Goal: Information Seeking & Learning: Find specific fact

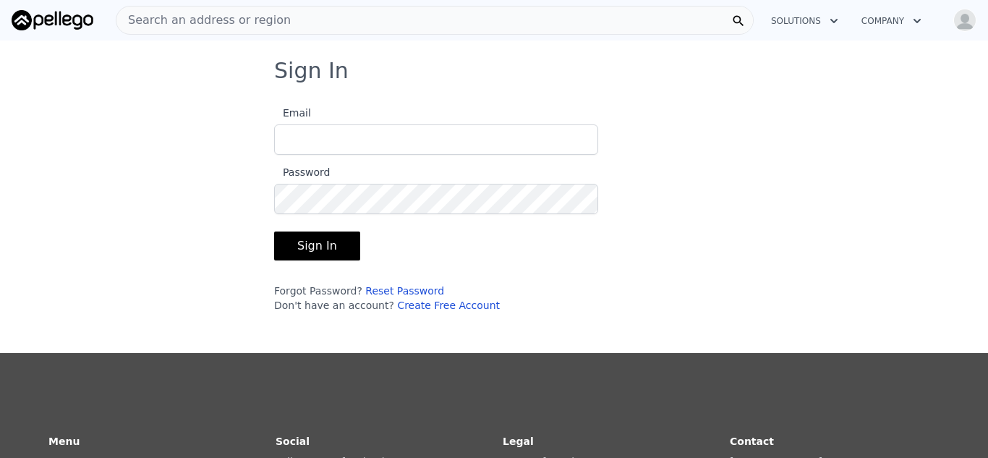
type input "[EMAIL_ADDRESS][DOMAIN_NAME]"
click at [339, 253] on button "Sign In" at bounding box center [317, 246] width 86 height 29
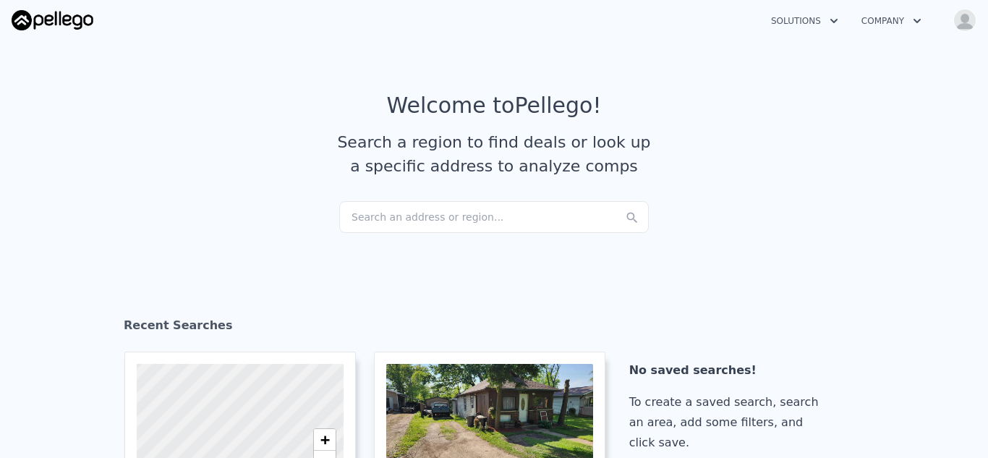
checkbox input "true"
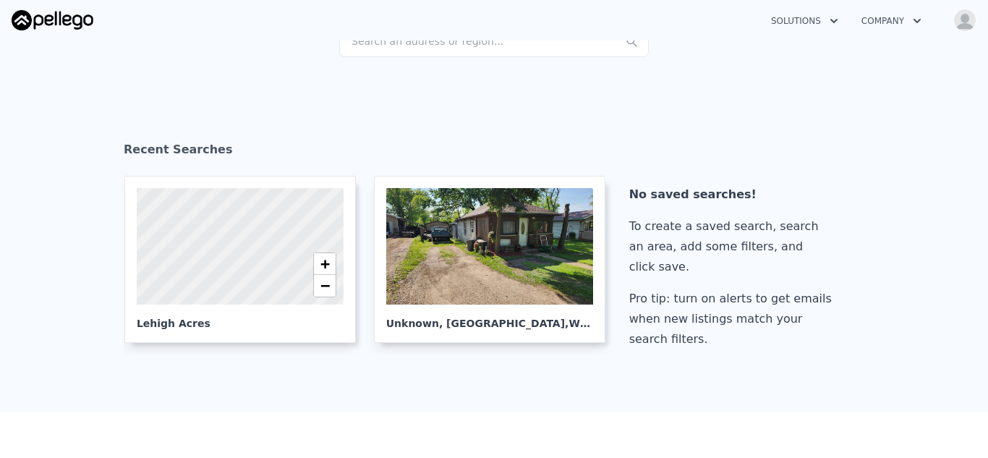
scroll to position [185, 0]
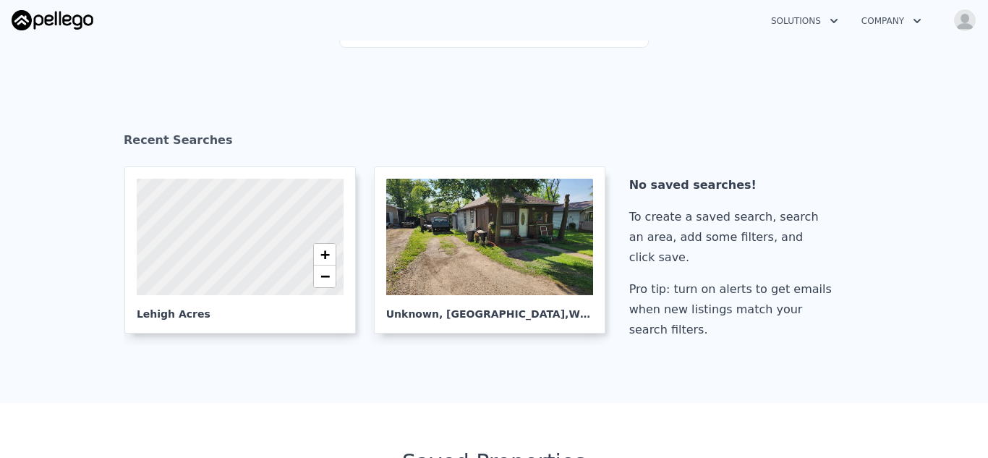
click at [229, 76] on section "Recent Searches + − Lehigh Acres Unknown , Delavan Lake , WI 53115 No saved sea…" at bounding box center [494, 238] width 988 height 329
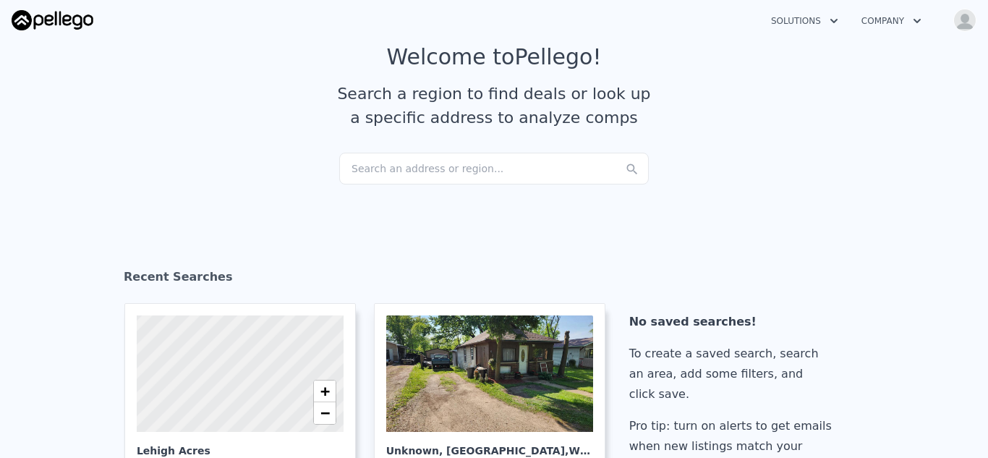
scroll to position [0, 0]
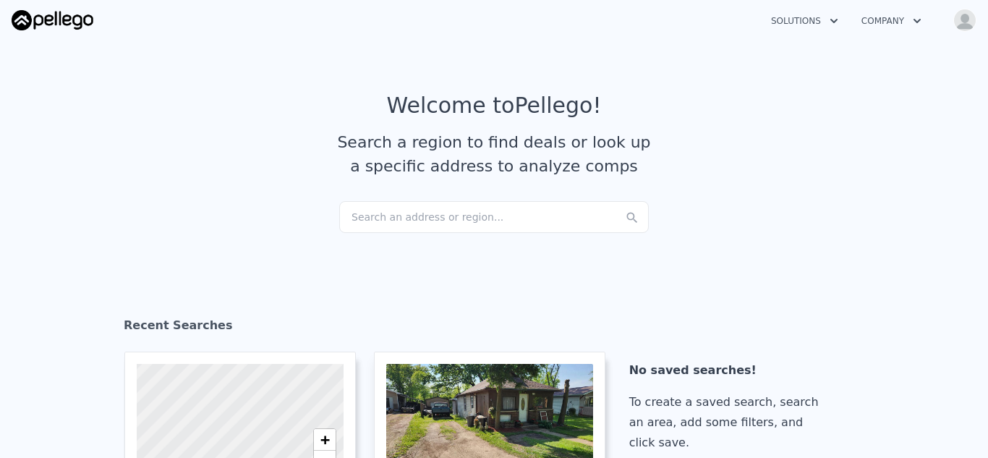
click at [428, 214] on div "Search an address or region..." at bounding box center [494, 217] width 310 height 32
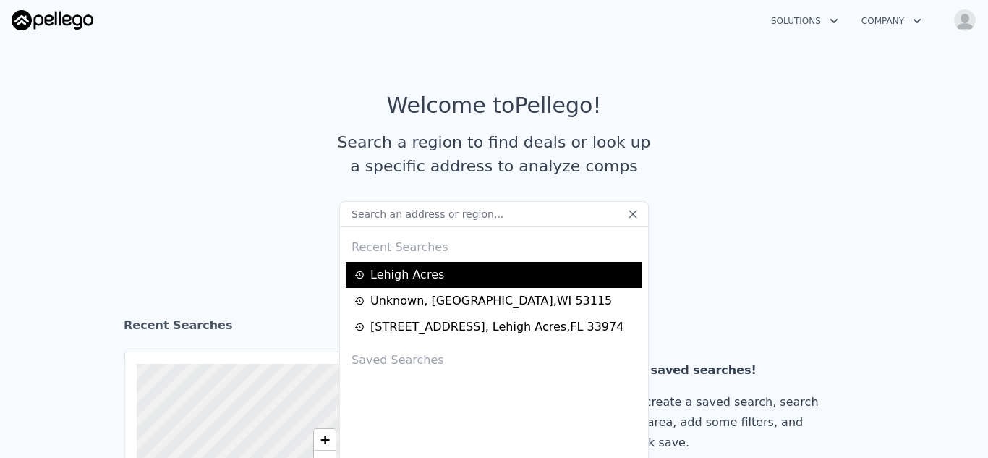
click at [436, 268] on div "Lehigh Acres" at bounding box center [497, 274] width 284 height 17
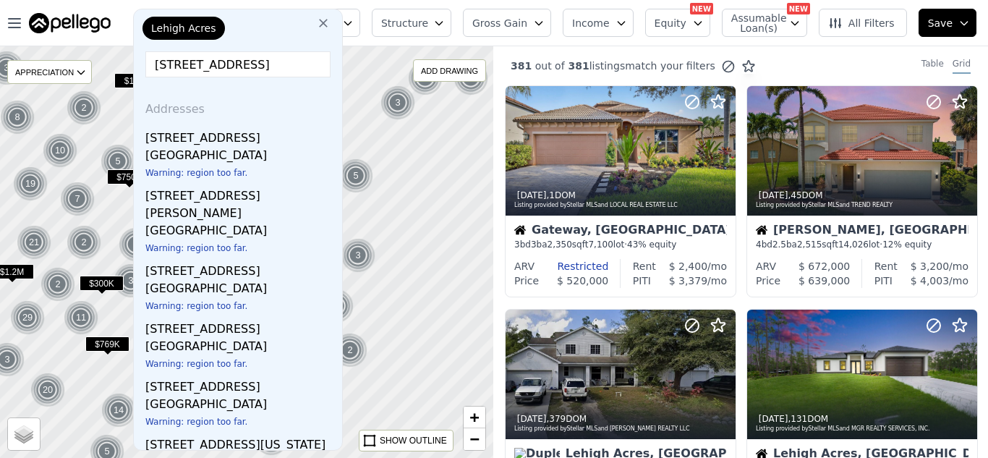
type input "15386 highway 32 lakewood wi"
click at [321, 24] on icon at bounding box center [323, 23] width 9 height 9
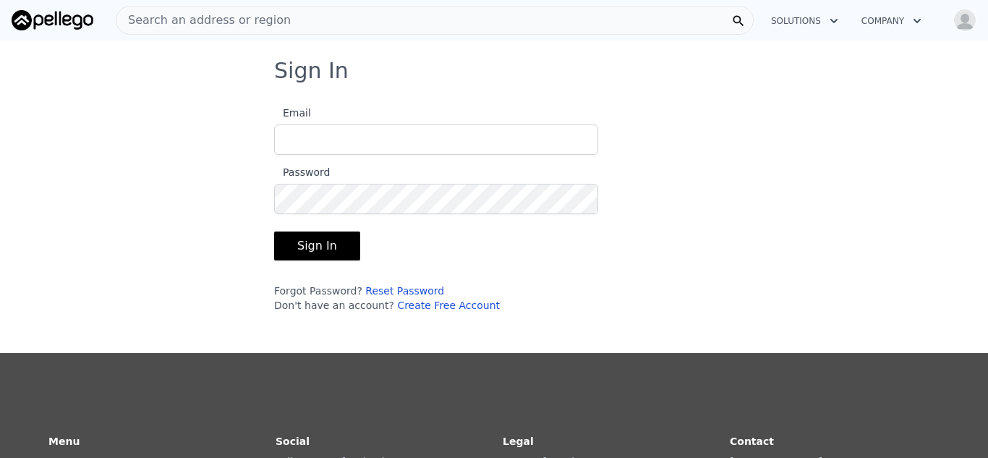
type input "[EMAIL_ADDRESS][DOMAIN_NAME]"
click at [323, 246] on button "Sign In" at bounding box center [317, 246] width 86 height 29
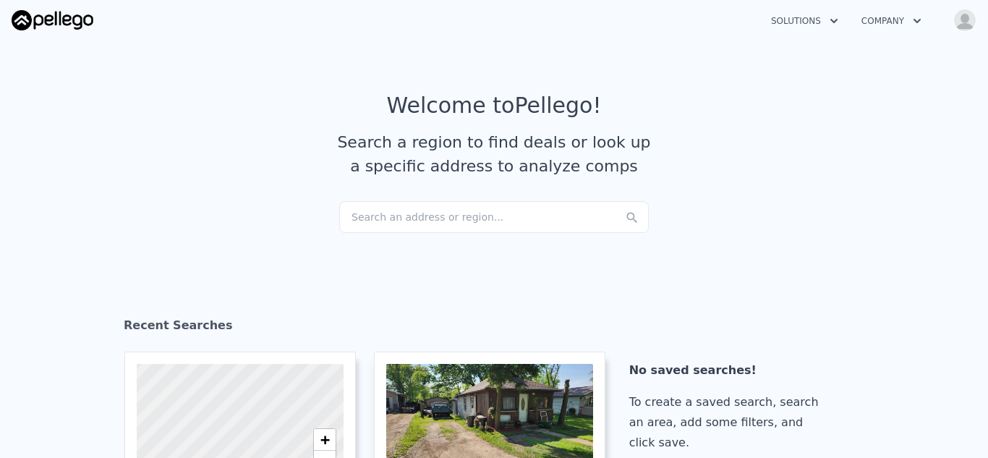
checkbox input "true"
click at [431, 213] on div "Search an address or region..." at bounding box center [494, 217] width 310 height 32
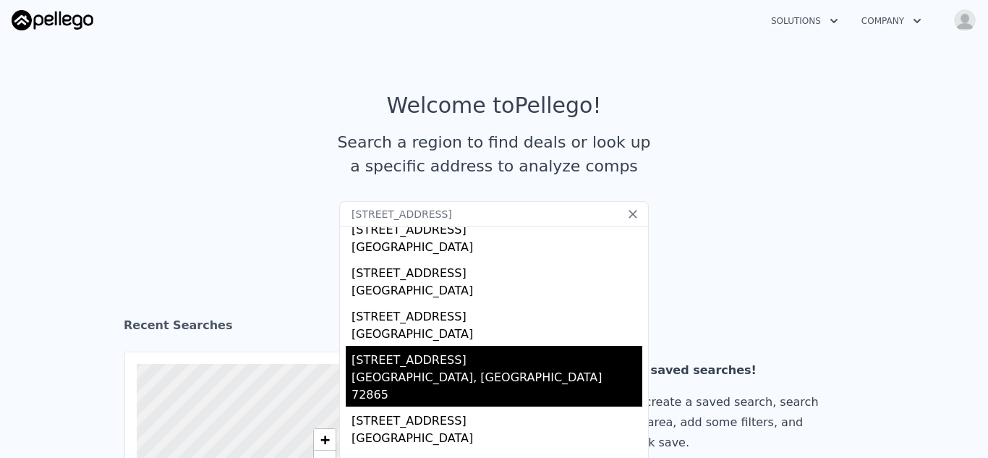
scroll to position [54, 0]
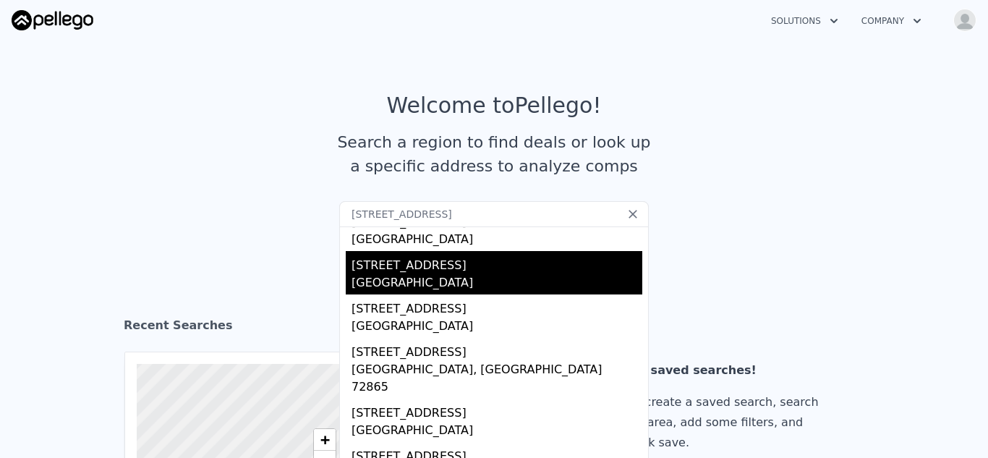
type input "[STREET_ADDRESS]"
click at [469, 271] on div "[STREET_ADDRESS]" at bounding box center [497, 262] width 291 height 23
